Goal: Task Accomplishment & Management: Use online tool/utility

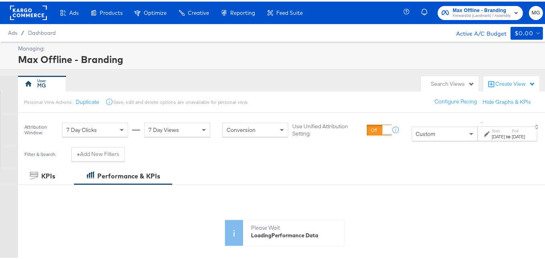
click at [455, 10] on span "Max Offline - Branding" at bounding box center [482, 9] width 58 height 8
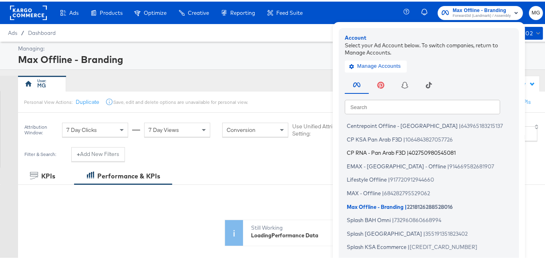
click at [365, 152] on span "CP RNA - Pan Arab F3D" at bounding box center [376, 151] width 59 height 6
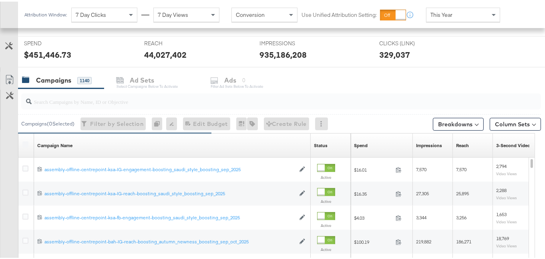
scroll to position [278, 0]
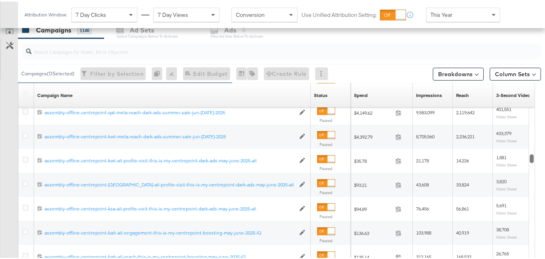
drag, startPoint x: 528, startPoint y: 136, endPoint x: 550, endPoint y: 156, distance: 29.7
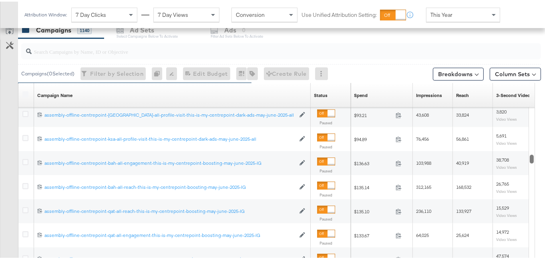
scroll to position [218, 0]
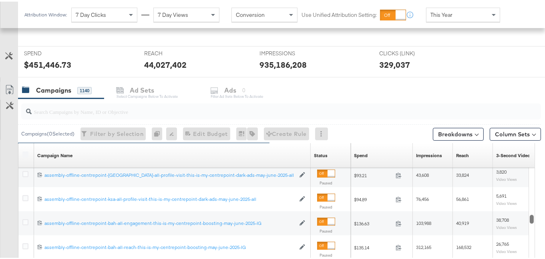
click at [163, 106] on input "search" at bounding box center [263, 107] width 463 height 16
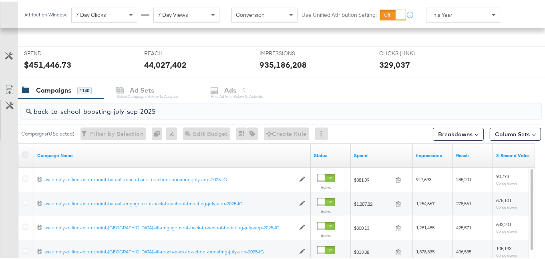
type input "back-to-school-boosting-july-sep-2025"
click at [26, 150] on icon at bounding box center [25, 153] width 6 height 6
click at [0, 0] on input "checkbox" at bounding box center [0, 0] width 0 height 0
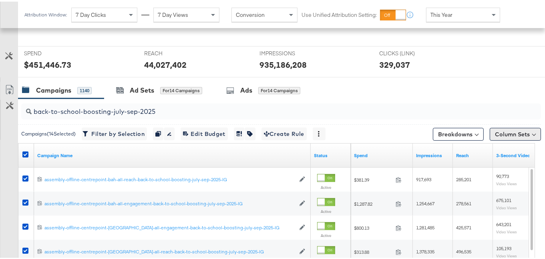
click at [517, 127] on button "Column Sets" at bounding box center [514, 132] width 51 height 13
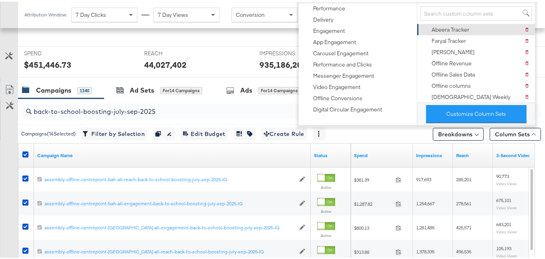
click at [444, 28] on div "Abeera Tracker" at bounding box center [450, 28] width 38 height 8
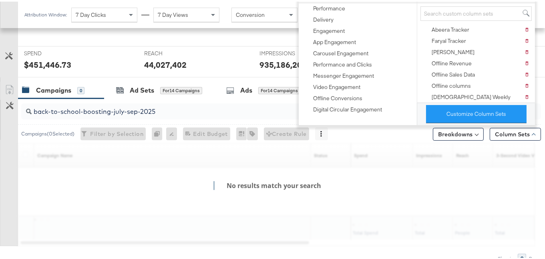
click at [541, 146] on div "KPIs Performance & KPIs Customize KPIs ✔ Clicks (Link) ✔ Reach ✔ Impressions ✔ …" at bounding box center [275, 118] width 551 height 357
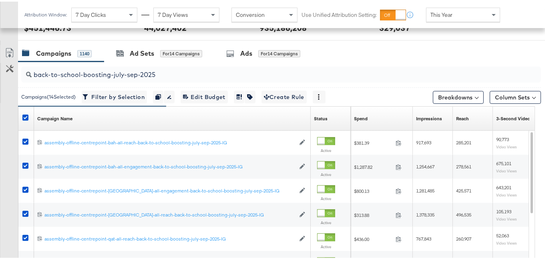
scroll to position [375, 0]
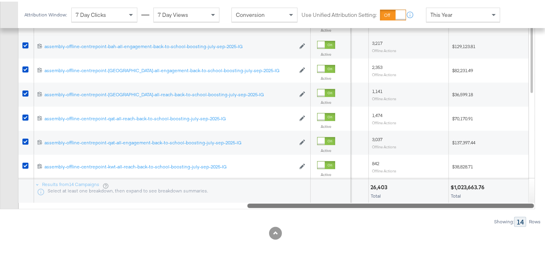
drag, startPoint x: 389, startPoint y: 191, endPoint x: 550, endPoint y: 176, distance: 161.2
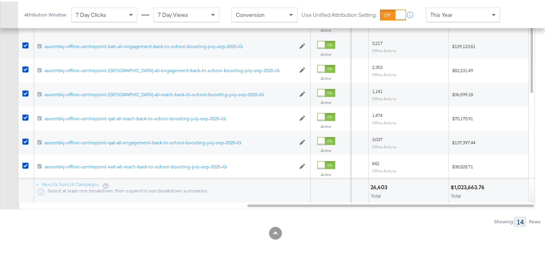
click at [476, 183] on div "$1,023,663.76" at bounding box center [468, 186] width 36 height 8
copy div "1,023,663.76"
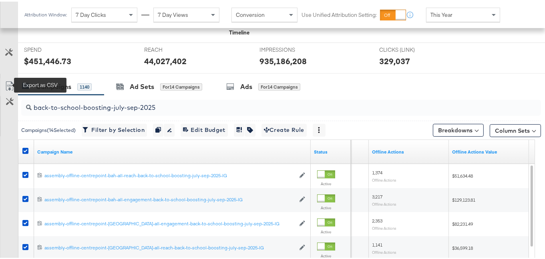
click at [9, 82] on icon at bounding box center [10, 85] width 10 height 10
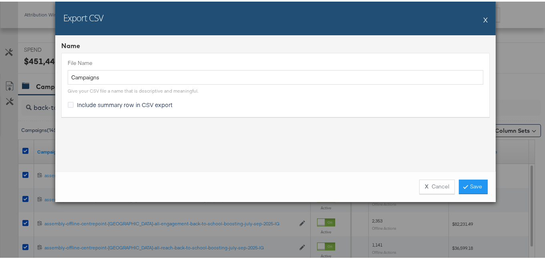
click at [81, 103] on span "Include summary row in CSV export" at bounding box center [125, 103] width 96 height 8
click at [0, 0] on input "Include summary row in CSV export" at bounding box center [0, 0] width 0 height 0
click at [465, 179] on link "Save" at bounding box center [473, 185] width 29 height 14
